Goal: Task Accomplishment & Management: Manage account settings

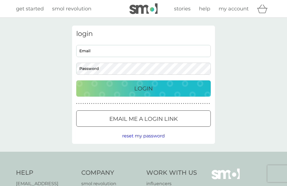
click at [157, 53] on input "Email" at bounding box center [143, 51] width 135 height 12
type input "[PERSON_NAME][EMAIL_ADDRESS][DOMAIN_NAME]"
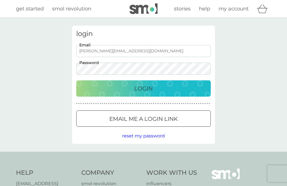
click at [144, 88] on button "Login" at bounding box center [143, 88] width 135 height 16
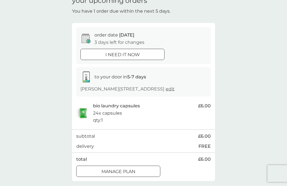
scroll to position [29, 0]
click at [136, 174] on p "Manage plan" at bounding box center [119, 171] width 34 height 7
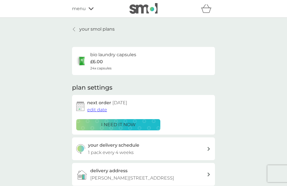
click at [95, 111] on span "edit date" at bounding box center [97, 109] width 20 height 5
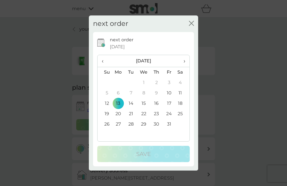
click at [191, 26] on icon "close" at bounding box center [191, 23] width 5 height 5
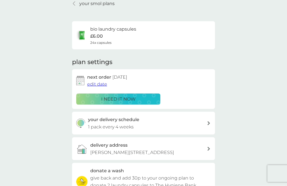
scroll to position [26, 0]
click at [209, 122] on icon at bounding box center [209, 123] width 3 height 4
select select "28"
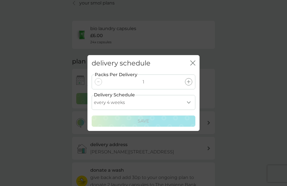
click at [192, 65] on icon "close" at bounding box center [192, 63] width 2 height 4
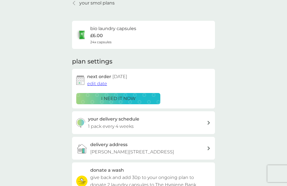
click at [97, 85] on span "edit date" at bounding box center [97, 83] width 20 height 5
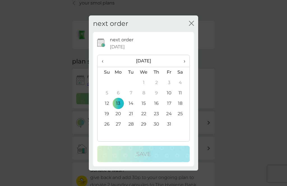
click at [189, 26] on icon "close" at bounding box center [191, 23] width 5 height 5
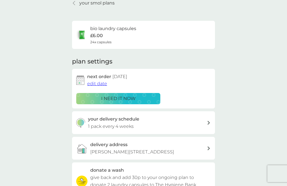
click at [210, 123] on div at bounding box center [209, 123] width 4 height 4
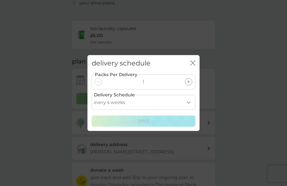
click at [188, 110] on select "every 1 week every 2 weeks every 3 weeks every 4 weeks every 5 weeks every 6 we…" at bounding box center [144, 102] width 104 height 15
select select "35"
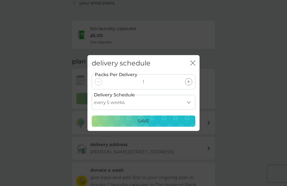
click at [148, 125] on p "Save" at bounding box center [144, 120] width 12 height 7
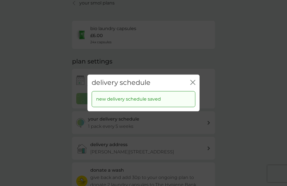
click at [192, 85] on icon "close" at bounding box center [193, 82] width 5 height 5
